Goal: Ask a question

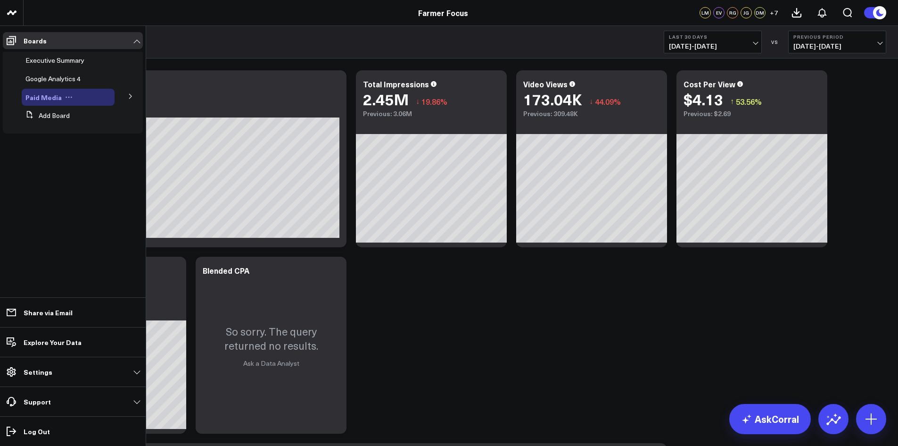
click at [64, 93] on div "Paid Media" at bounding box center [68, 97] width 93 height 17
click at [48, 98] on span "Paid Media" at bounding box center [43, 96] width 36 height 9
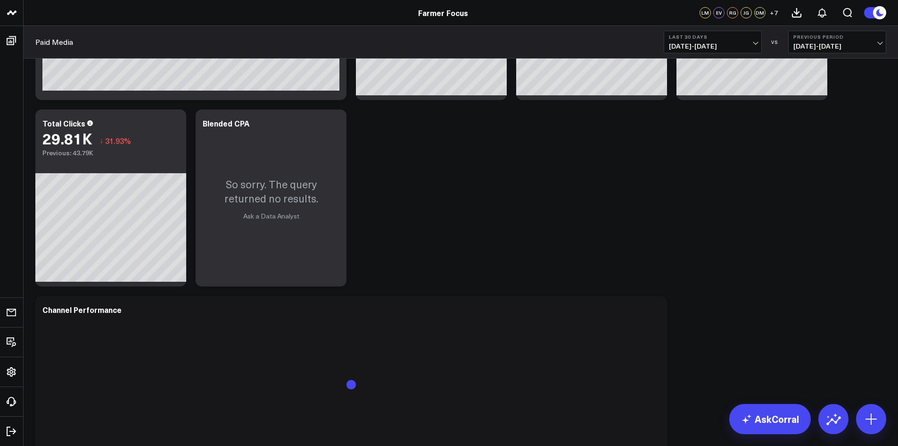
scroll to position [283, 0]
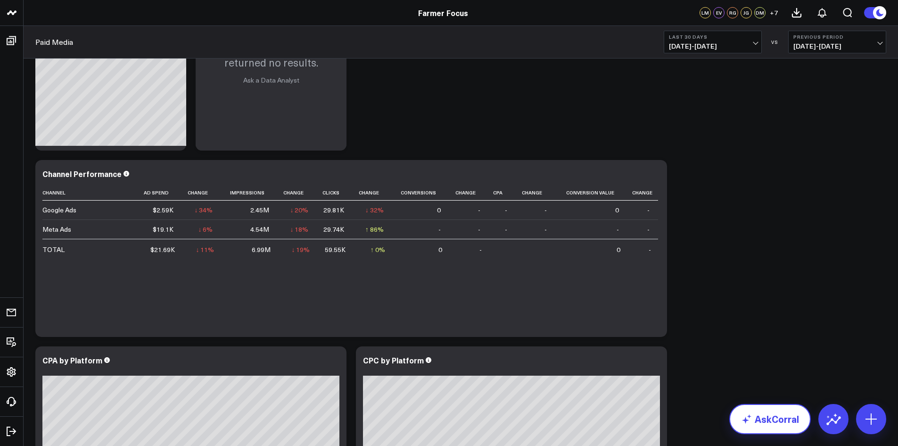
click at [746, 412] on link "AskCorral" at bounding box center [771, 419] width 82 height 30
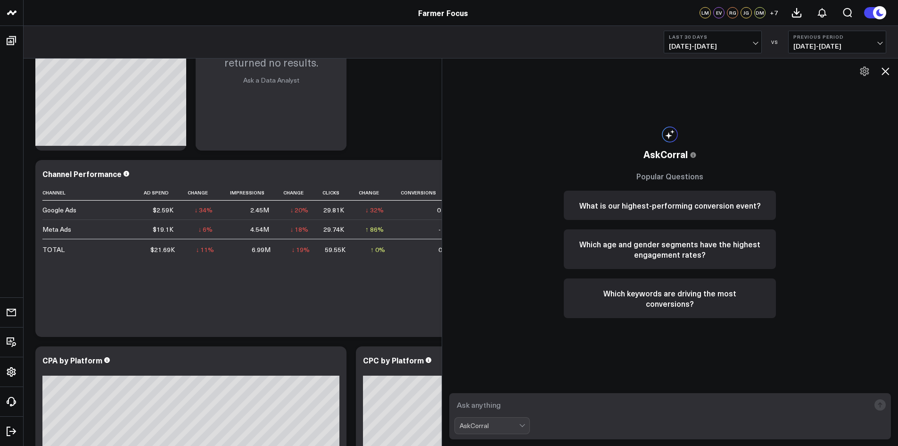
click at [561, 410] on textarea at bounding box center [663, 404] width 416 height 17
type textarea "please give me a high level summary of our channel performance the last 30 days…"
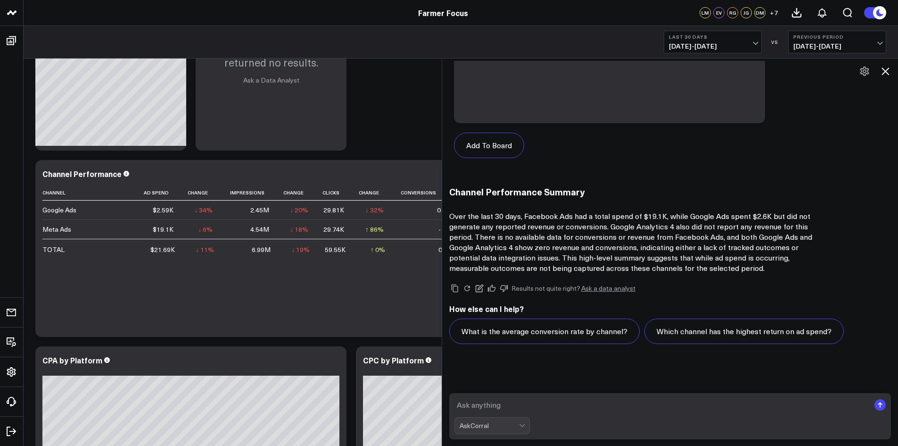
scroll to position [461, 0]
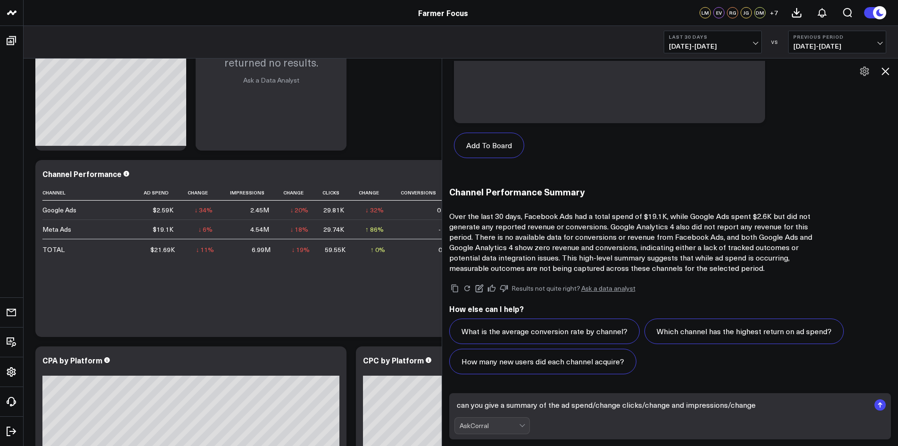
type textarea "can you give a summary of the ad spend/change clicks/change and impressions/cha…"
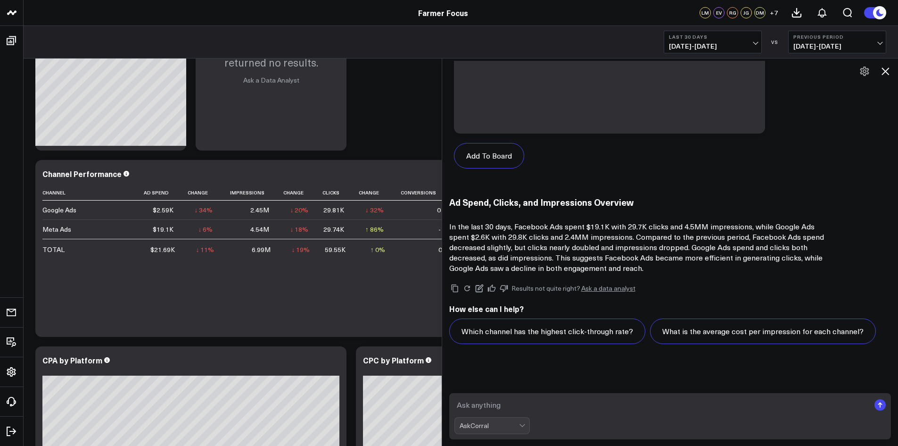
scroll to position [1137, 0]
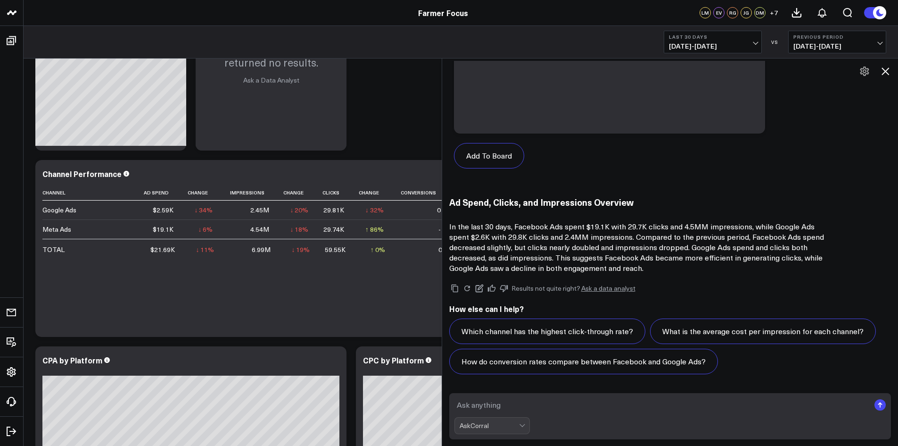
click at [600, 401] on textarea at bounding box center [663, 404] width 416 height 17
type textarea "can you tell me why we saw these declines"
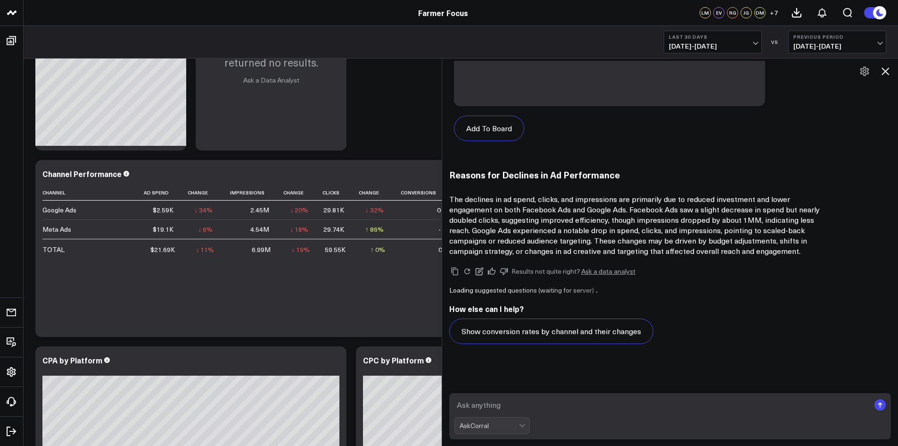
scroll to position [1825, 0]
